Goal: Check status: Check status

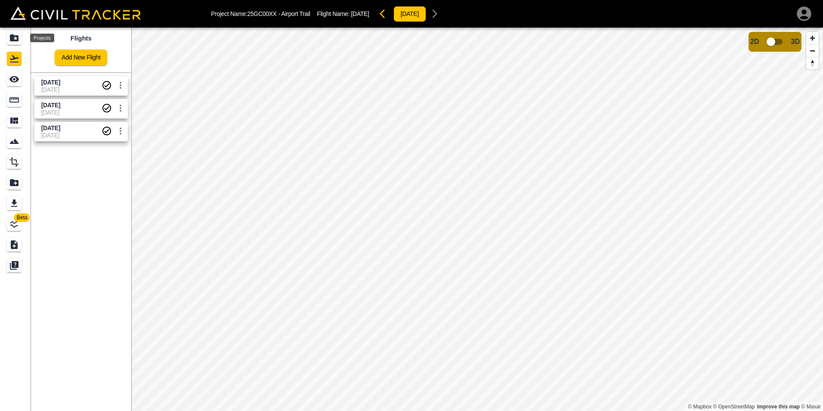
drag, startPoint x: 0, startPoint y: 0, endPoint x: 15, endPoint y: 38, distance: 41.3
click at [15, 38] on icon "Projects" at bounding box center [14, 38] width 10 height 10
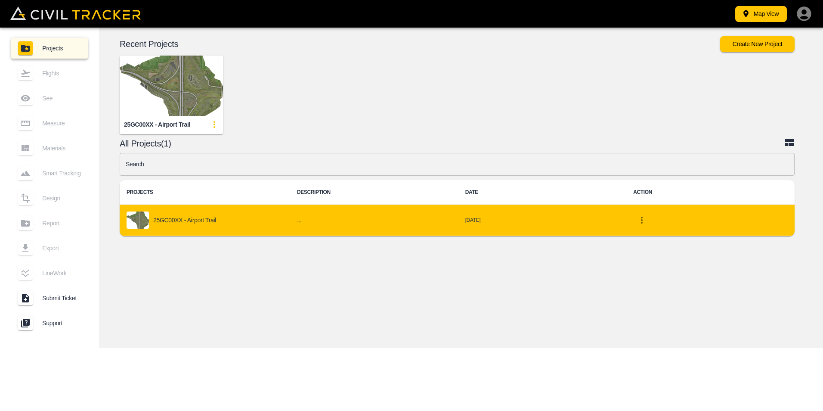
click at [481, 218] on td "[DATE]" at bounding box center [542, 219] width 168 height 31
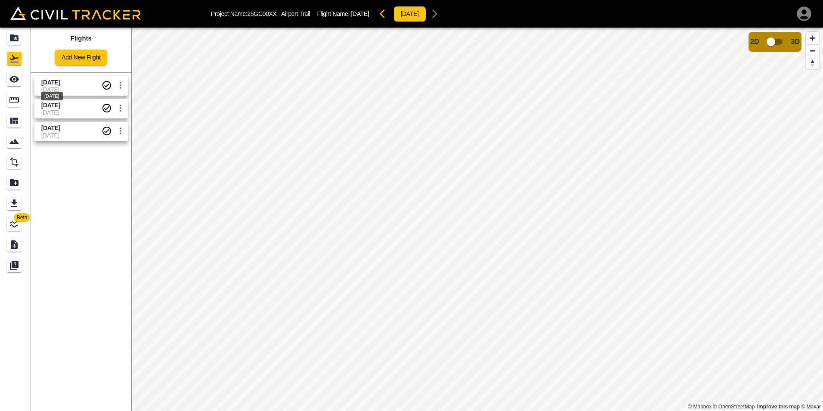
click at [50, 84] on span "[DATE]" at bounding box center [50, 82] width 19 height 7
click at [770, 42] on input "checkbox" at bounding box center [770, 42] width 49 height 16
click at [791, 34] on input "checkbox" at bounding box center [796, 39] width 49 height 16
